Goal: Information Seeking & Learning: Learn about a topic

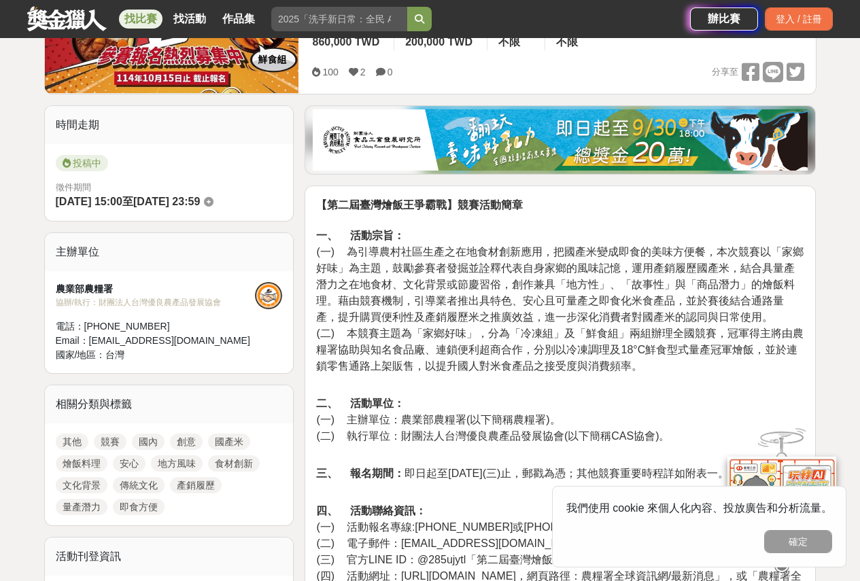
scroll to position [340, 0]
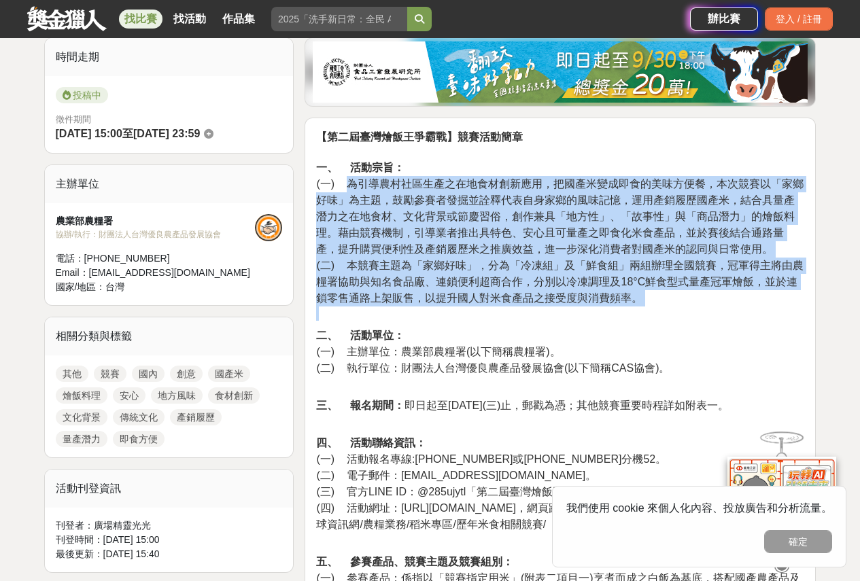
drag, startPoint x: 345, startPoint y: 187, endPoint x: 471, endPoint y: 313, distance: 177.9
click at [471, 313] on p "【第二屆臺灣燴飯王爭霸戰】競賽活動簡章 一、 活動宗旨： (一) 為引導農村社區生產之在地食材創新應用，把國產米變成即食的美味方便餐，本次競賽以「家鄉好味」為…" at bounding box center [560, 225] width 488 height 192
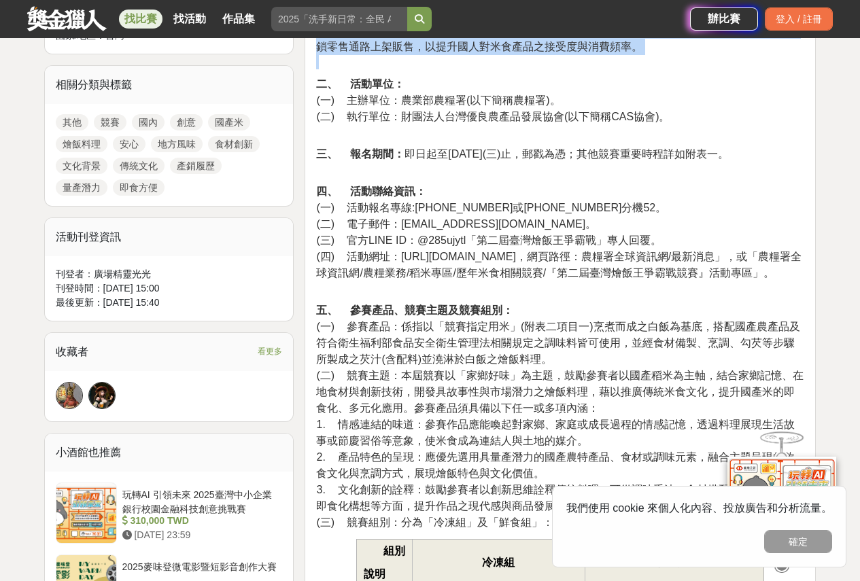
scroll to position [612, 0]
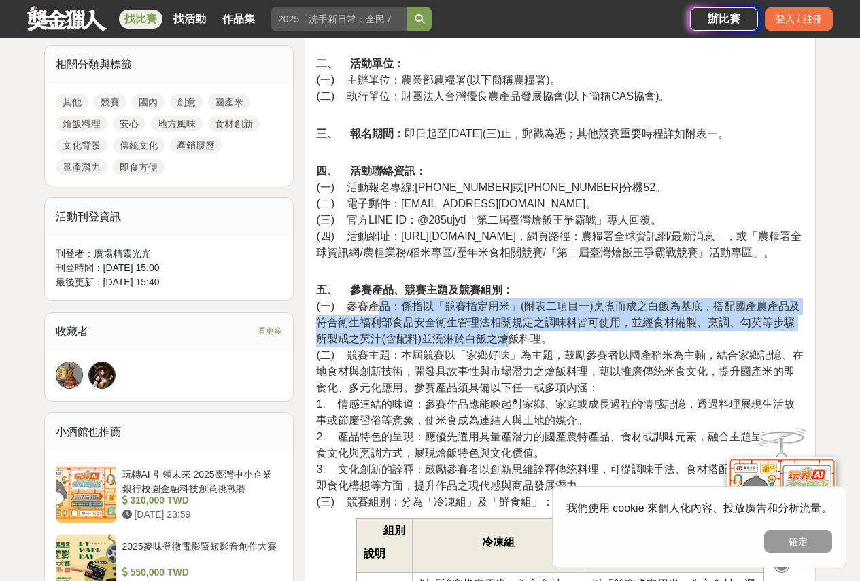
drag, startPoint x: 374, startPoint y: 303, endPoint x: 510, endPoint y: 339, distance: 140.5
click at [510, 339] on span "(一) 參賽產品：係指以「競賽指定用米」(附表二項目一)烹煮而成之白飯為基底，搭配國產農產品及符合衛生福利部食品安全衛生管理法相關規定之調味料皆可使用，並經食…" at bounding box center [557, 323] width 483 height 44
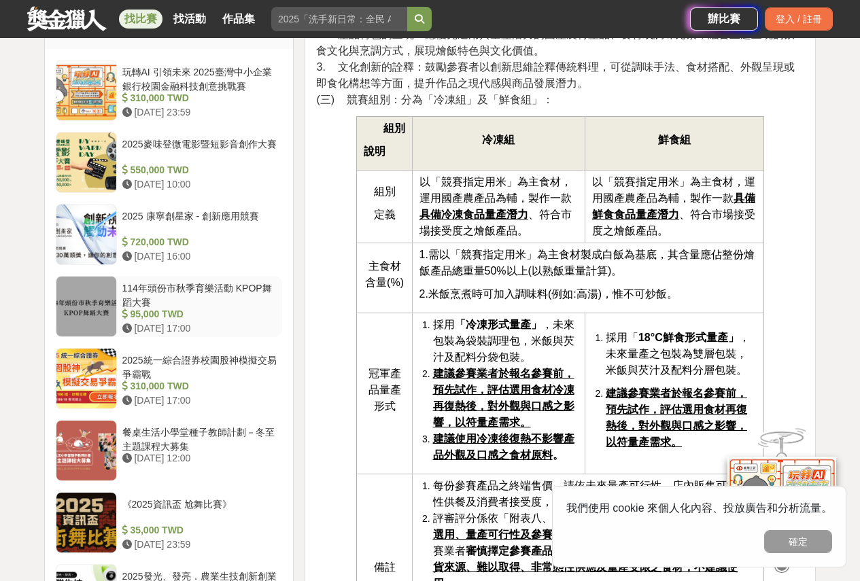
scroll to position [1088, 0]
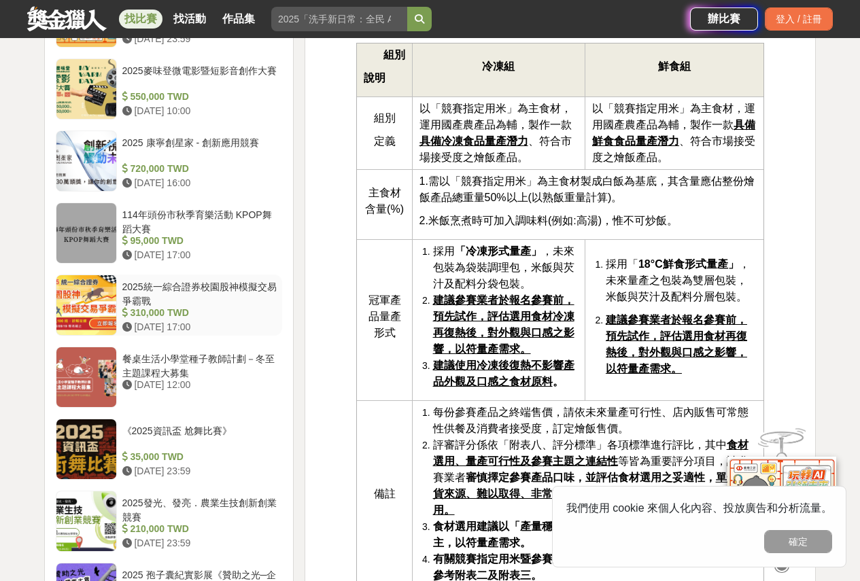
click at [258, 288] on div "2025統一綜合證券校園股神模擬交易爭霸戰" at bounding box center [199, 293] width 155 height 26
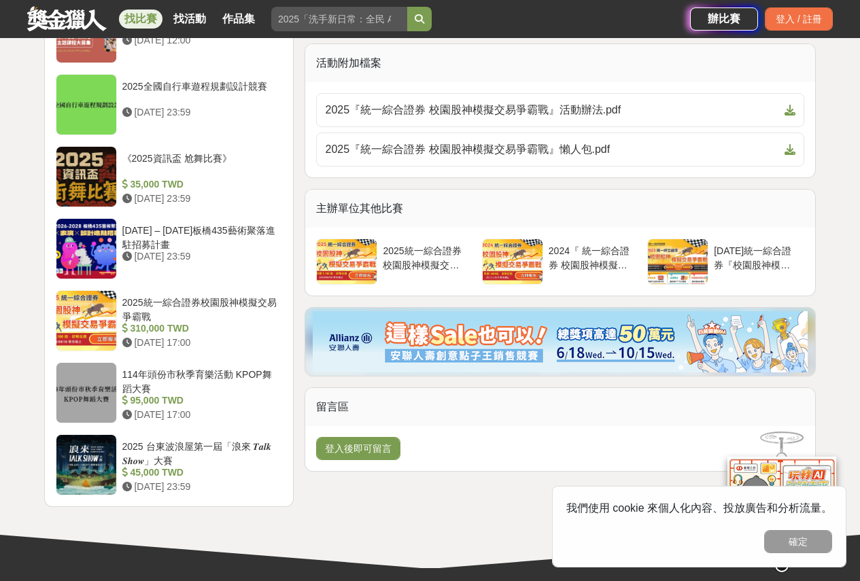
scroll to position [1495, 0]
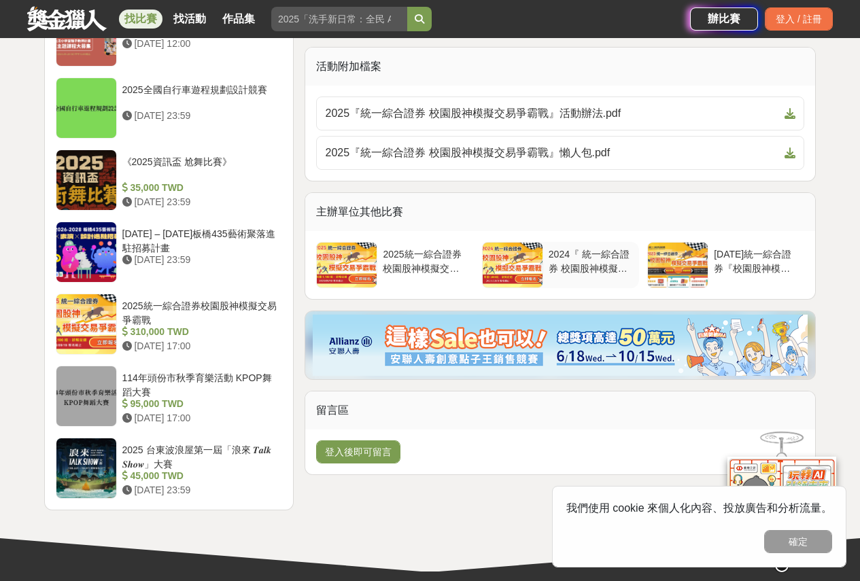
click at [534, 266] on div at bounding box center [513, 265] width 60 height 45
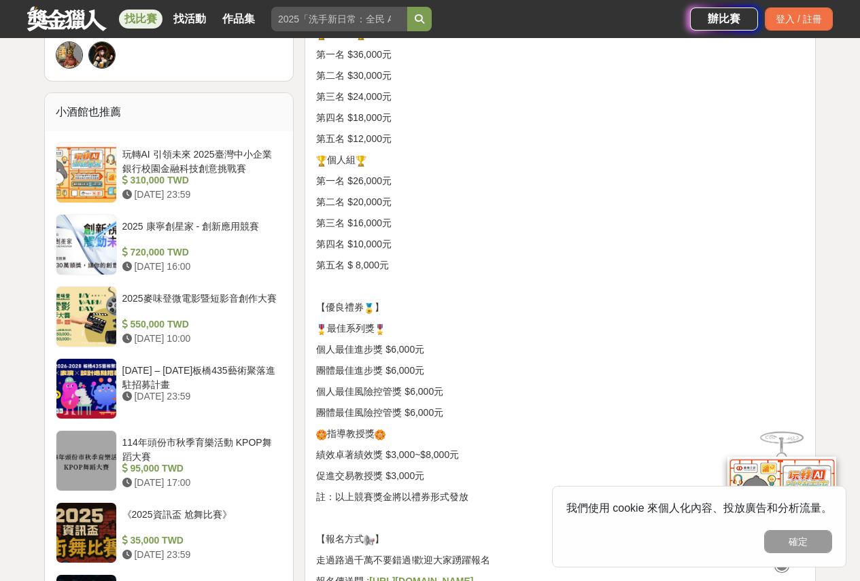
scroll to position [1156, 0]
